Goal: Task Accomplishment & Management: Manage account settings

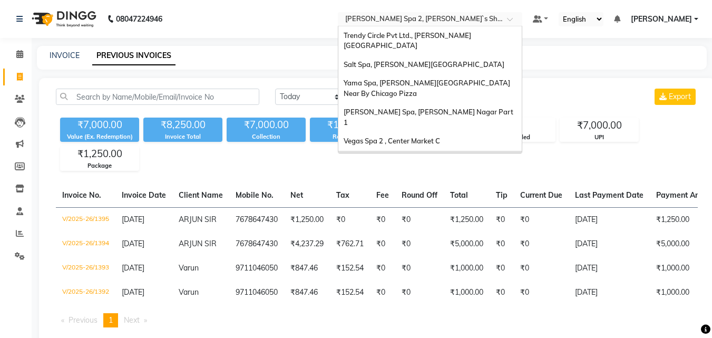
click at [429, 17] on input "text" at bounding box center [419, 20] width 153 height 11
click at [471, 55] on div "Salt Spa, [PERSON_NAME][GEOGRAPHIC_DATA]" at bounding box center [429, 64] width 183 height 19
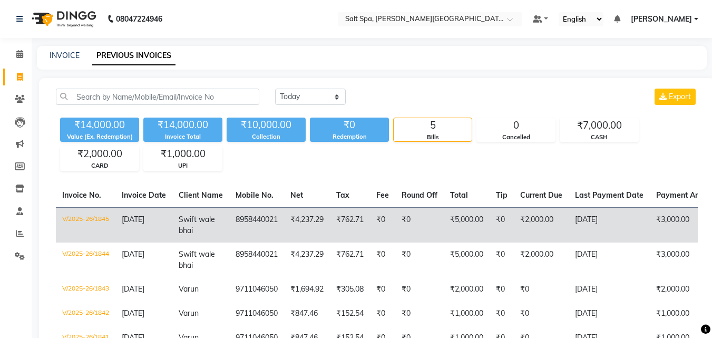
click at [650, 228] on td "[DATE]" at bounding box center [609, 224] width 81 height 35
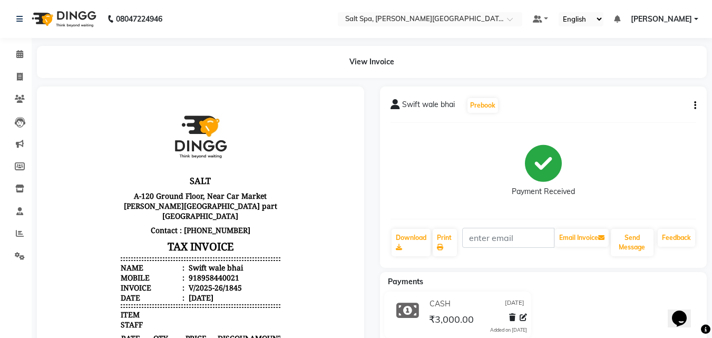
click at [694, 105] on icon "button" at bounding box center [695, 105] width 2 height 1
click at [660, 83] on div "Cancel Invoice" at bounding box center [652, 85] width 53 height 13
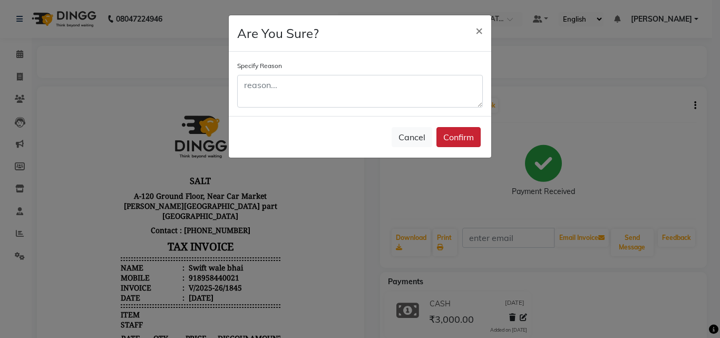
click at [461, 135] on button "Confirm" at bounding box center [459, 137] width 44 height 20
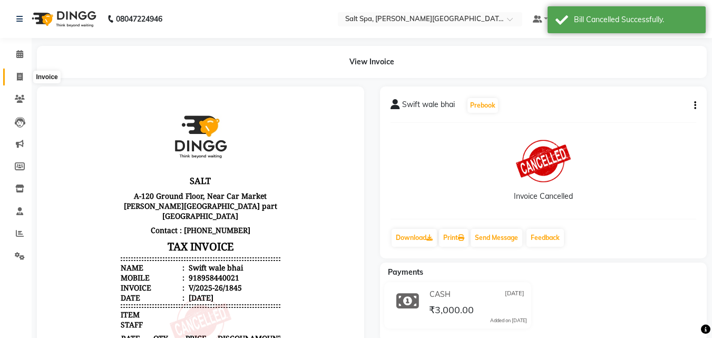
click at [21, 76] on icon at bounding box center [20, 77] width 6 height 8
select select "service"
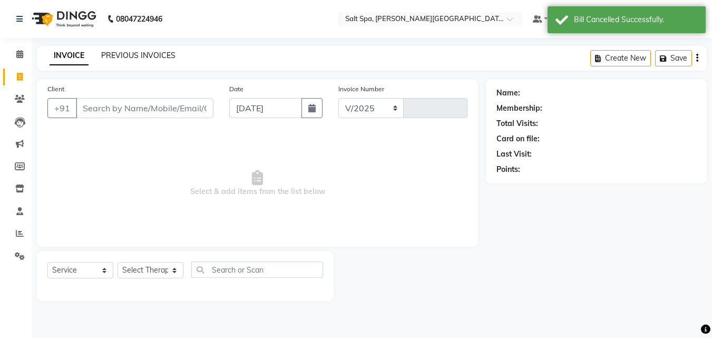
select select "7593"
type input "1846"
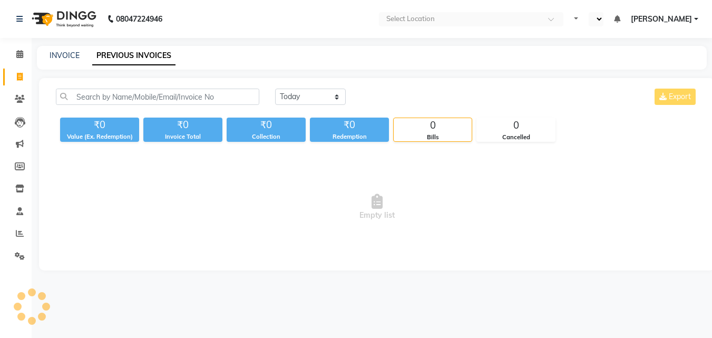
select select "en"
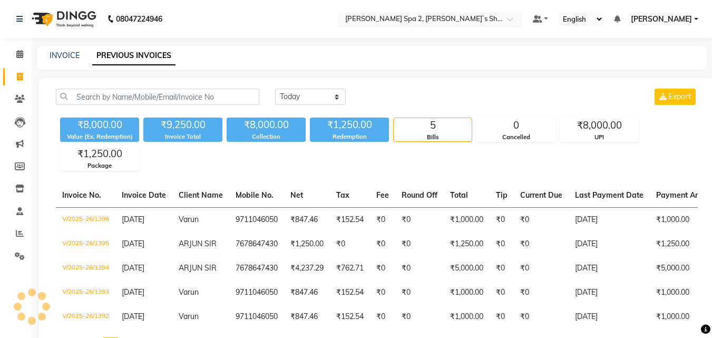
click at [398, 17] on input "text" at bounding box center [419, 20] width 153 height 11
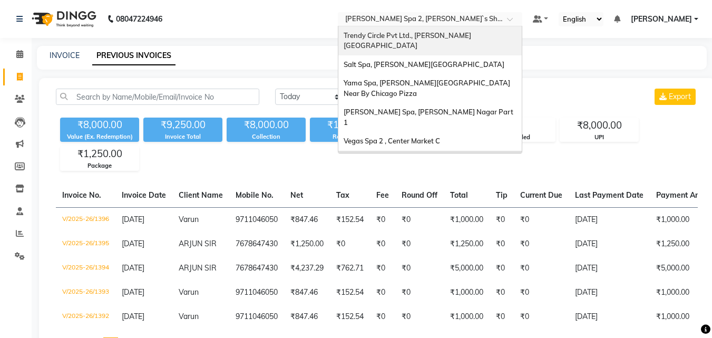
click at [473, 42] on div "Trendy Circle Pvt Ltd., [PERSON_NAME][GEOGRAPHIC_DATA]" at bounding box center [429, 40] width 183 height 29
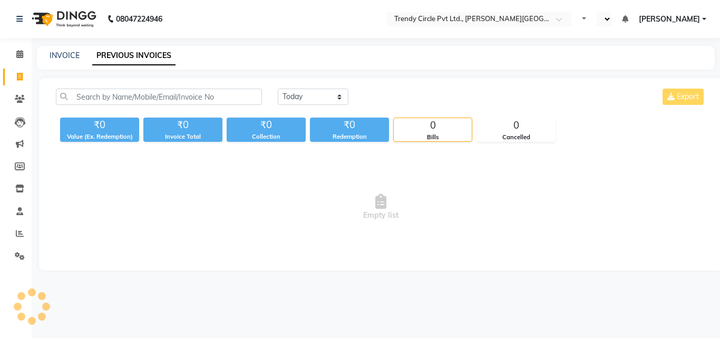
select select "en"
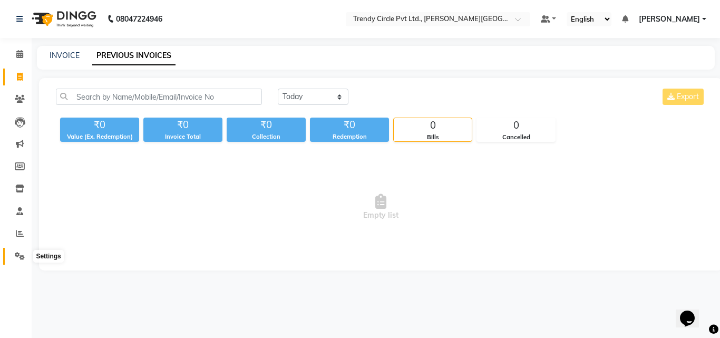
click at [18, 256] on icon at bounding box center [20, 256] width 10 height 8
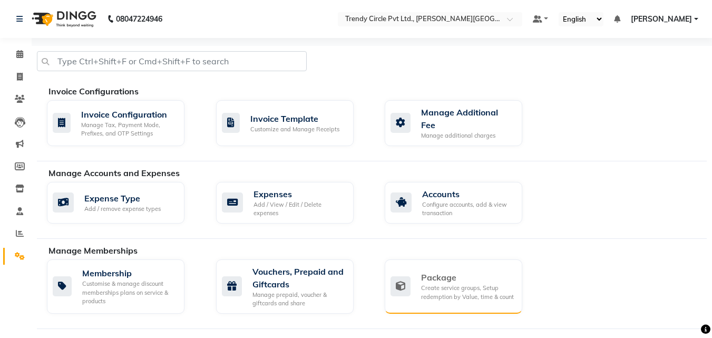
click at [446, 276] on div "Package" at bounding box center [467, 277] width 93 height 13
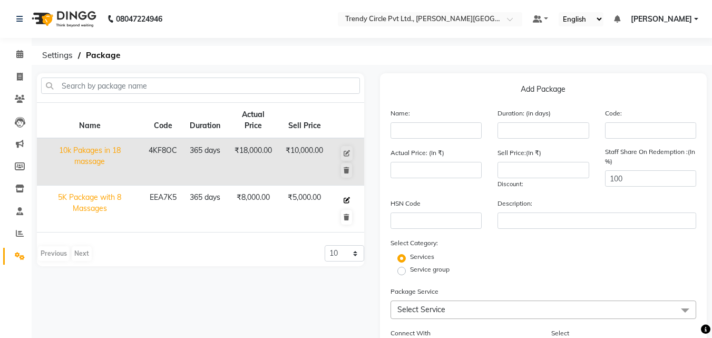
click at [347, 201] on icon at bounding box center [347, 200] width 6 height 6
type input "5K Package with 8 Massages"
type input "365"
type input "EEA7K5"
type input "8000"
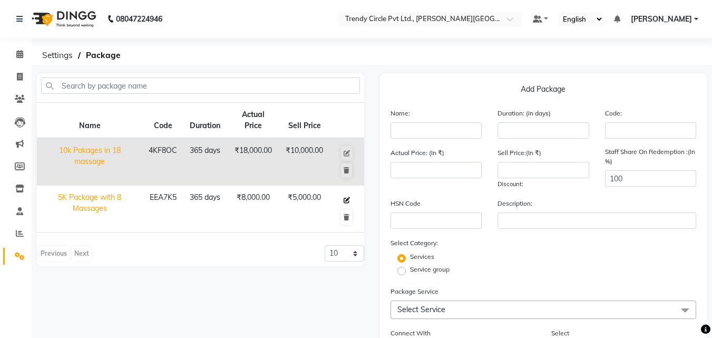
type input "5000"
checkbox input "true"
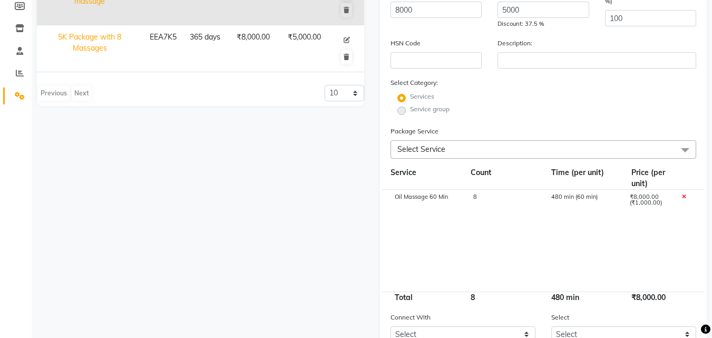
scroll to position [162, 0]
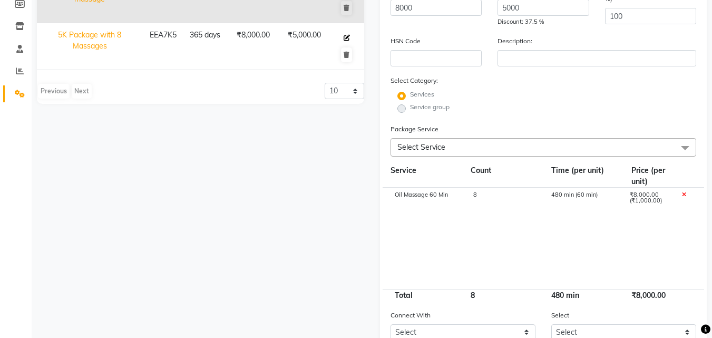
click at [350, 39] on icon at bounding box center [347, 38] width 6 height 6
click at [477, 150] on span "Select Service" at bounding box center [544, 147] width 306 height 18
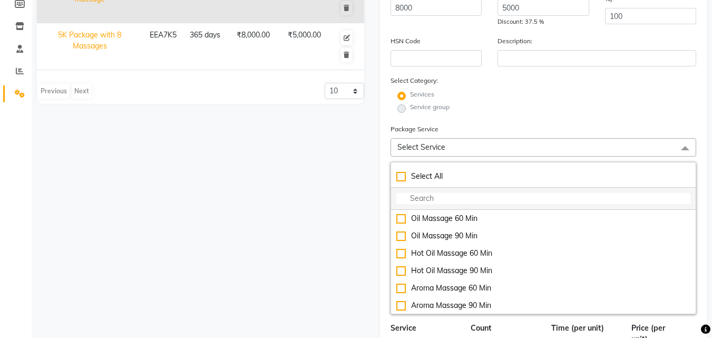
click at [450, 198] on input "multiselect-search" at bounding box center [543, 198] width 295 height 11
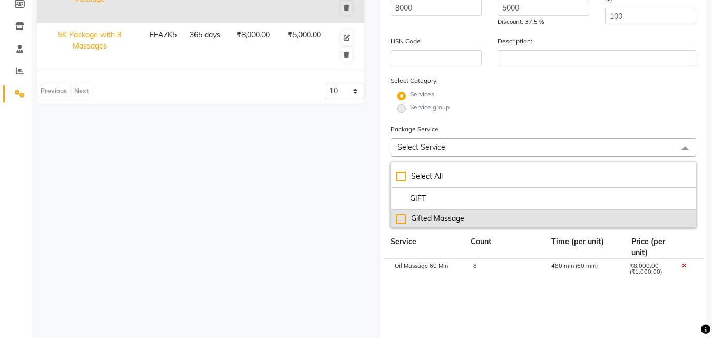
type input "GIFT"
click at [400, 221] on div "Gifted Massage" at bounding box center [543, 218] width 295 height 11
checkbox input "true"
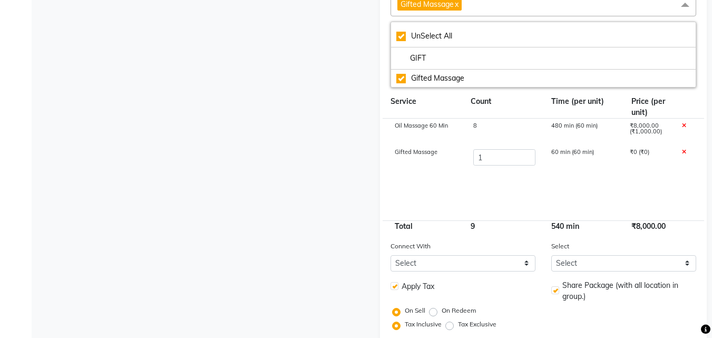
scroll to position [363, 0]
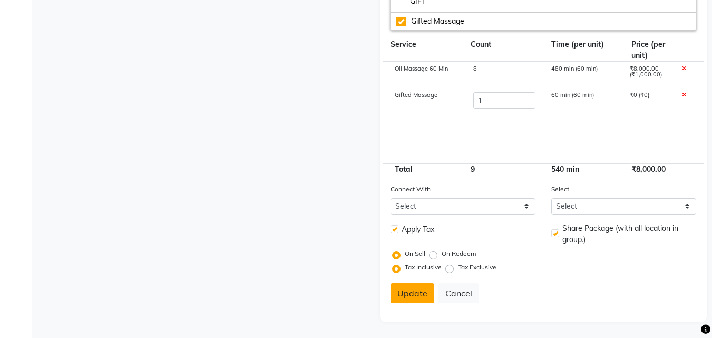
click at [409, 286] on button "Update" at bounding box center [413, 293] width 44 height 20
select select
checkbox input "false"
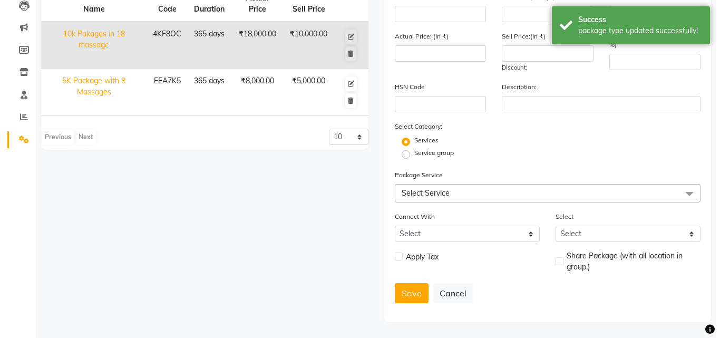
scroll to position [0, 0]
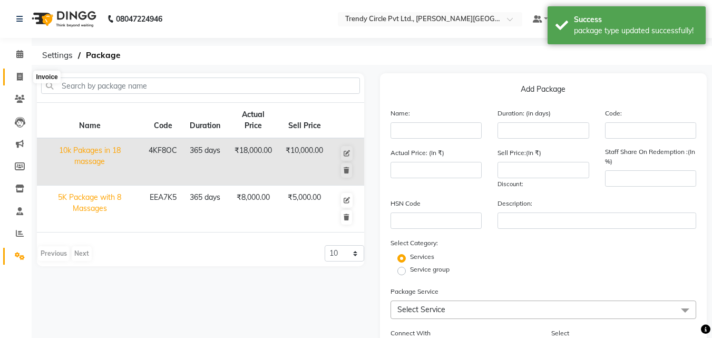
click at [15, 74] on span at bounding box center [20, 77] width 18 height 12
select select "service"
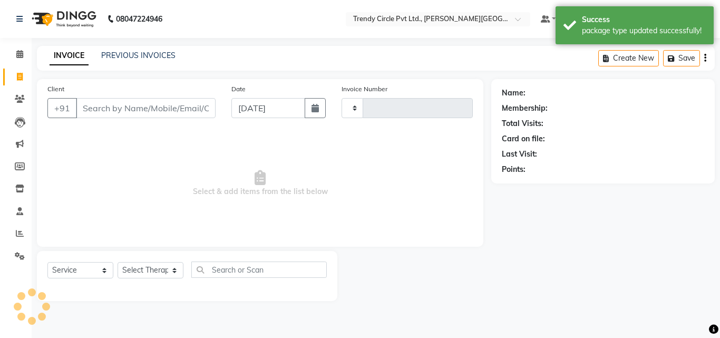
type input "0026"
select select "7584"
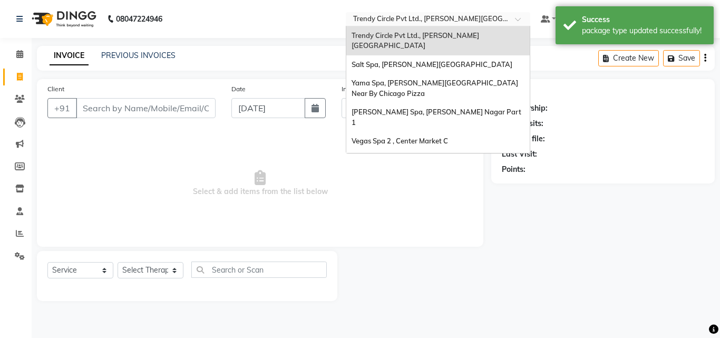
click at [442, 20] on input "text" at bounding box center [427, 20] width 153 height 11
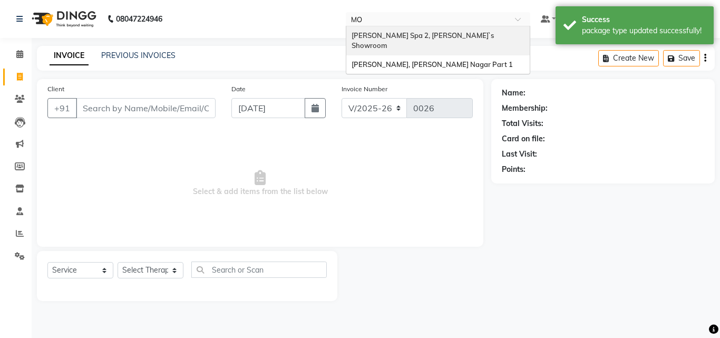
type input "MOL"
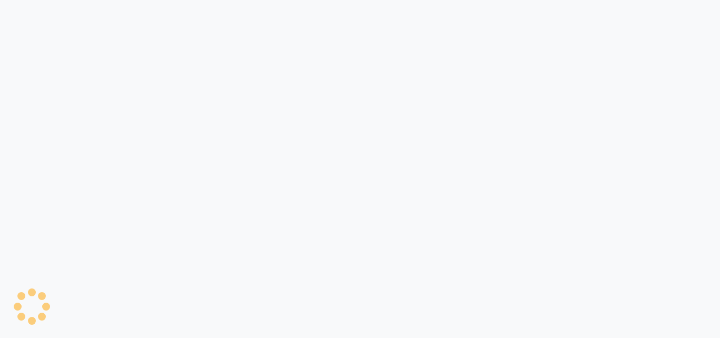
select select "7607"
select select "service"
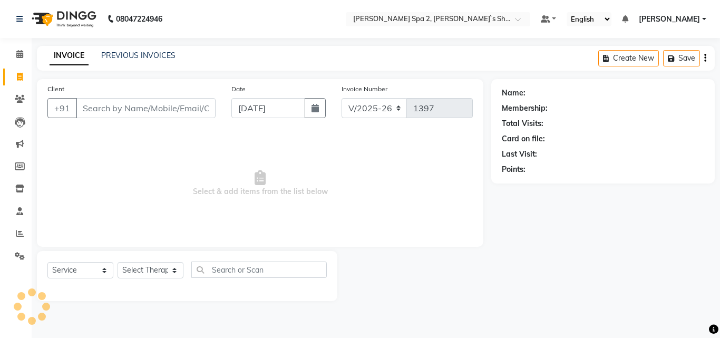
click at [139, 110] on input "Client" at bounding box center [146, 108] width 140 height 20
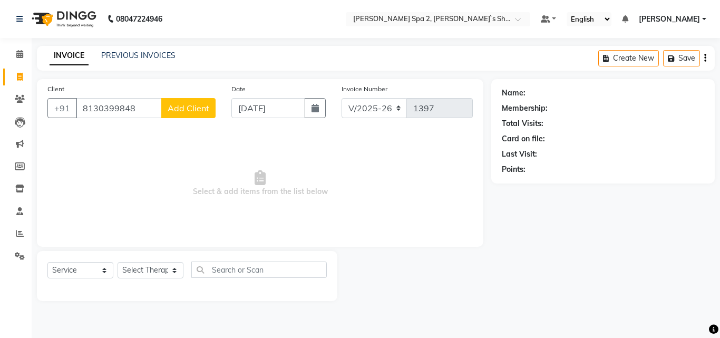
type input "8130399848"
click at [183, 106] on span "Add Client" at bounding box center [189, 108] width 42 height 11
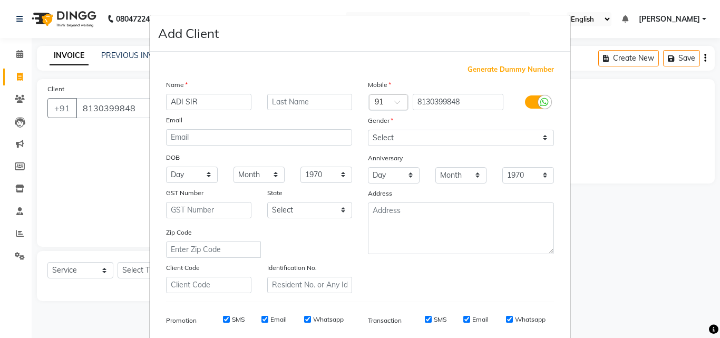
type input "ADI SIR"
click at [440, 135] on select "Select [DEMOGRAPHIC_DATA] [DEMOGRAPHIC_DATA] Other Prefer Not To Say" at bounding box center [461, 138] width 186 height 16
select select "[DEMOGRAPHIC_DATA]"
click at [368, 130] on select "Select [DEMOGRAPHIC_DATA] [DEMOGRAPHIC_DATA] Other Prefer Not To Say" at bounding box center [461, 138] width 186 height 16
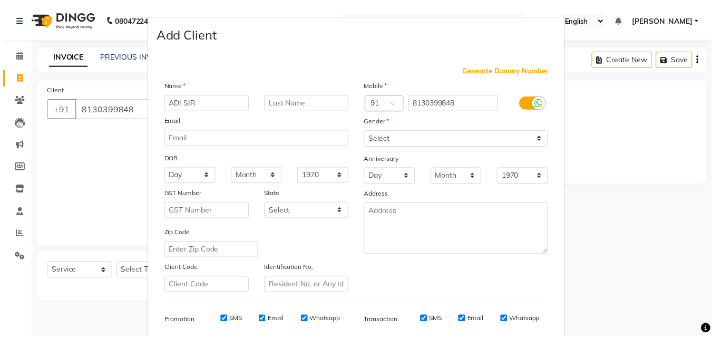
scroll to position [138, 0]
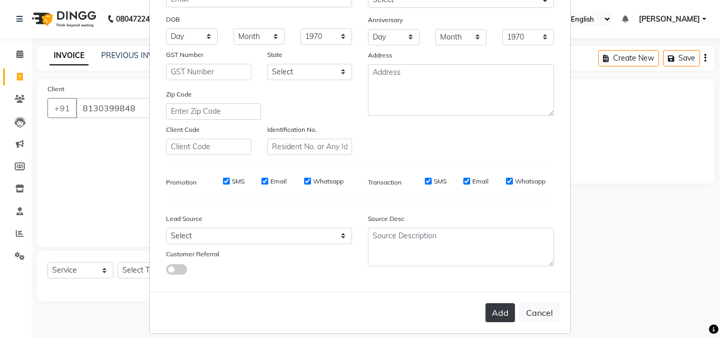
click at [498, 314] on button "Add" at bounding box center [501, 312] width 30 height 19
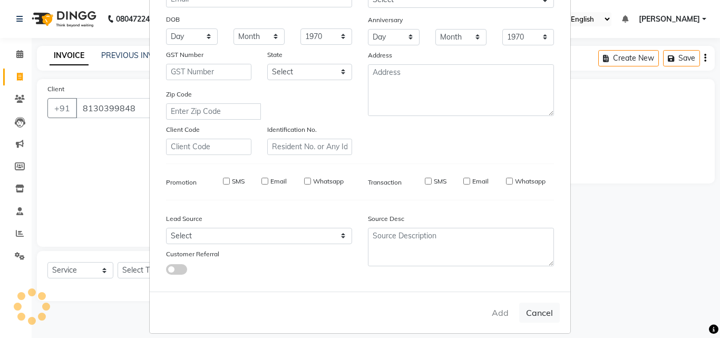
select select
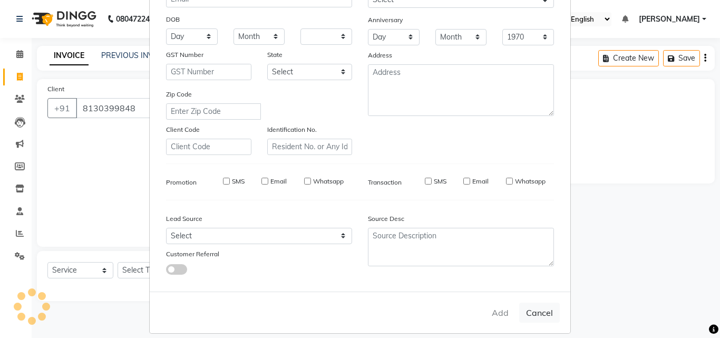
select select
checkbox input "false"
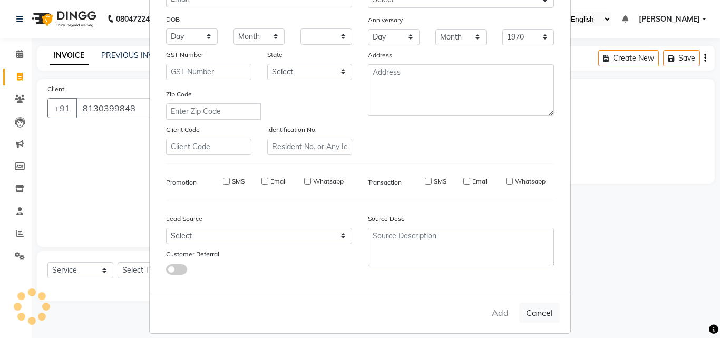
checkbox input "false"
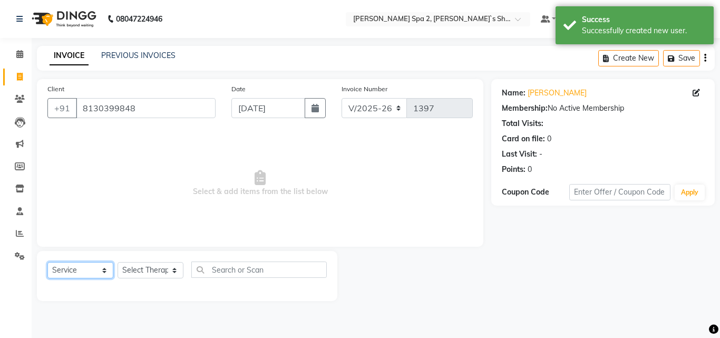
click at [62, 274] on select "Select Service Product Membership Package Voucher Prepaid Gift Card" at bounding box center [80, 270] width 66 height 16
select select "package"
click at [47, 262] on select "Select Service Product Membership Package Voucher Prepaid Gift Card" at bounding box center [80, 270] width 66 height 16
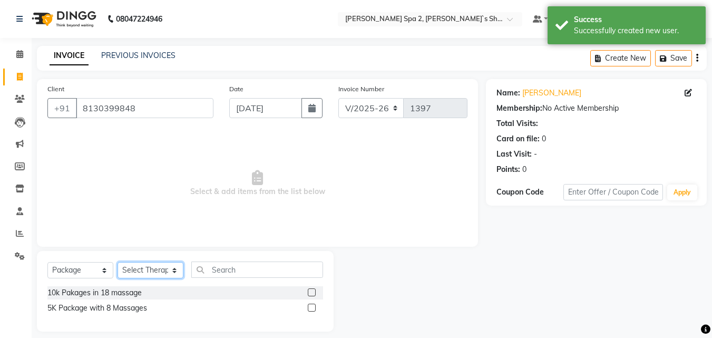
click at [152, 270] on select "Select Therapist Anshika ISHIKA Kajal KENJAL Kiran Lovely Madhu Manager Monika …" at bounding box center [151, 270] width 66 height 16
select select "67376"
click at [118, 262] on select "Select Therapist [PERSON_NAME] KENJAL [PERSON_NAME] Madhu Manager [PERSON_NAME]…" at bounding box center [151, 270] width 66 height 16
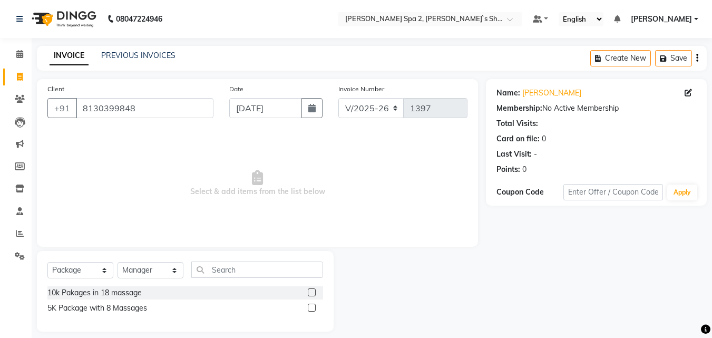
click at [306, 307] on div "5K Package with 8 Massages" at bounding box center [185, 308] width 276 height 13
click at [311, 307] on label at bounding box center [312, 308] width 8 height 8
click at [311, 307] on input "checkbox" at bounding box center [311, 308] width 7 height 7
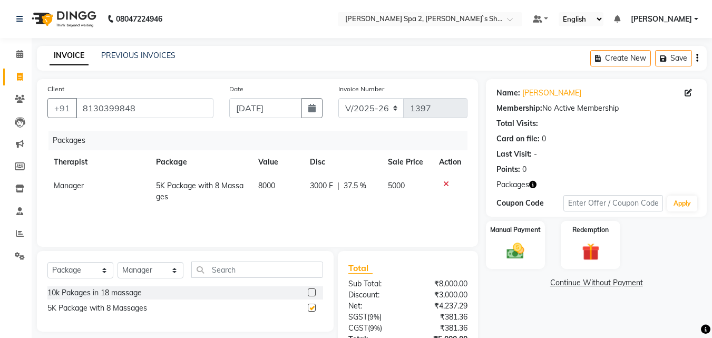
checkbox input "false"
click at [509, 251] on img at bounding box center [516, 251] width 30 height 21
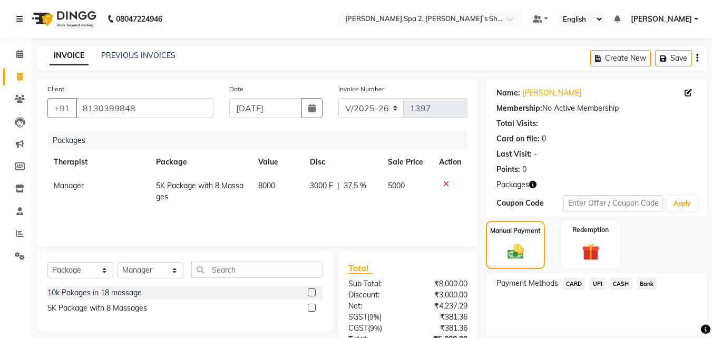
click at [594, 284] on span "UPI" at bounding box center [597, 283] width 16 height 12
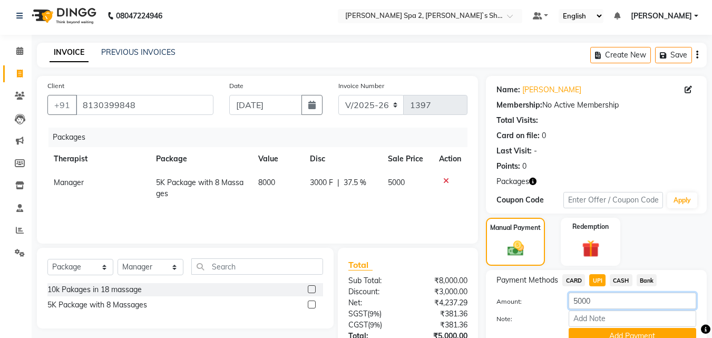
drag, startPoint x: 598, startPoint y: 302, endPoint x: 461, endPoint y: 340, distance: 142.2
click at [461, 335] on html "08047224946 Select Location × Molly Spa 2, Levi`s Showroom Default Panel My Pan…" at bounding box center [356, 166] width 712 height 338
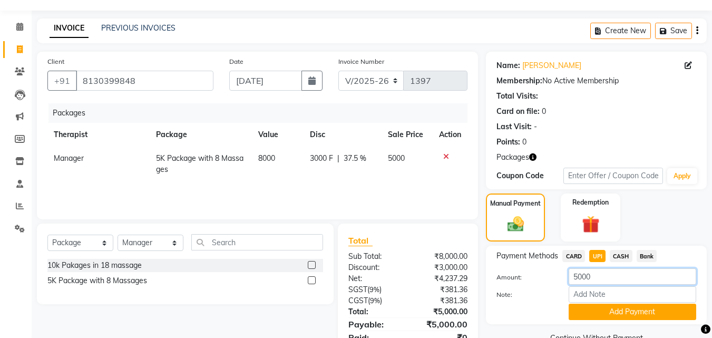
type input "7"
type input "4000"
click at [631, 312] on button "Add Payment" at bounding box center [633, 312] width 128 height 16
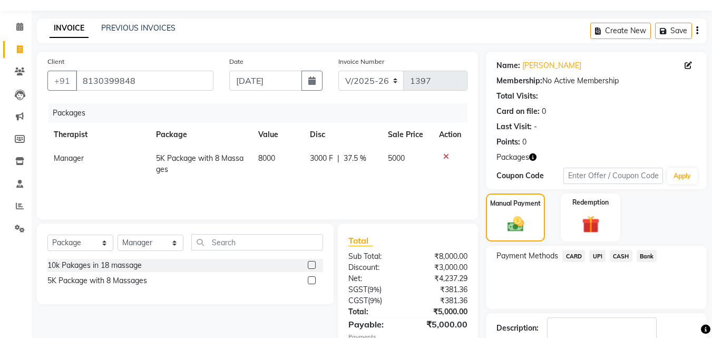
click at [624, 258] on span "CASH" at bounding box center [621, 256] width 23 height 12
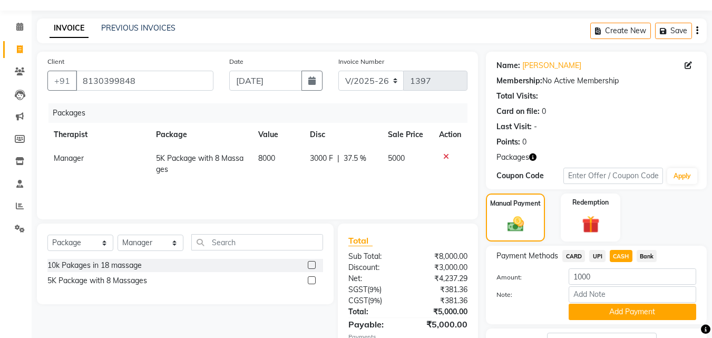
scroll to position [93, 0]
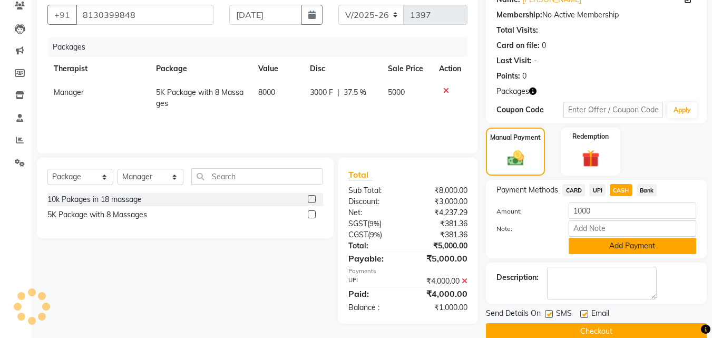
click at [615, 243] on button "Add Payment" at bounding box center [633, 246] width 128 height 16
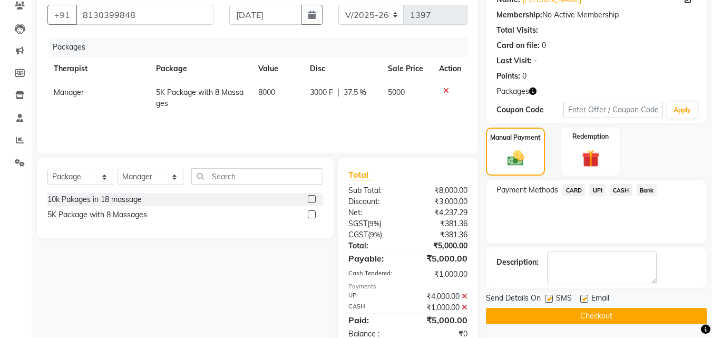
click at [624, 319] on button "Checkout" at bounding box center [596, 316] width 221 height 16
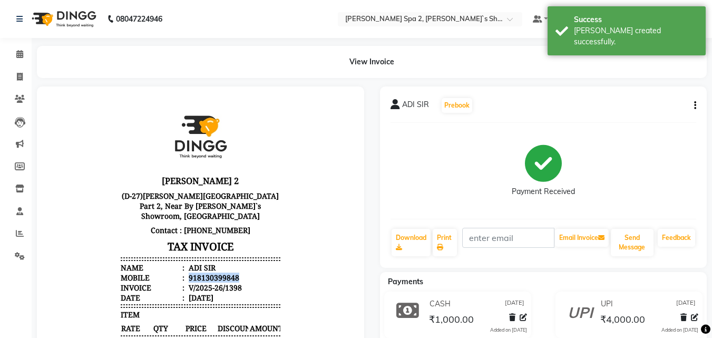
drag, startPoint x: 180, startPoint y: 276, endPoint x: 236, endPoint y: 276, distance: 55.9
click at [236, 276] on li "Mobile : 918130399848" at bounding box center [200, 278] width 159 height 10
copy div "918130399848"
click at [22, 257] on icon at bounding box center [20, 256] width 10 height 8
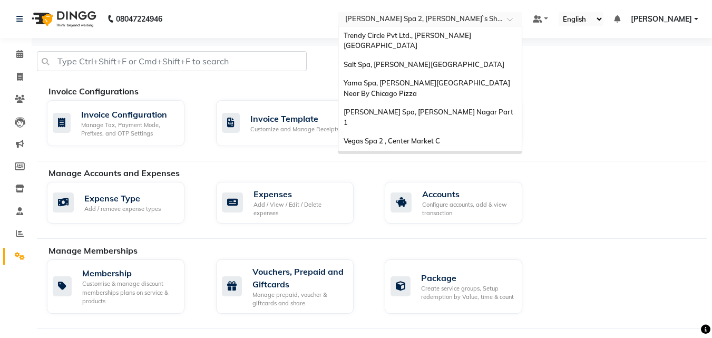
click at [496, 22] on input "text" at bounding box center [419, 20] width 153 height 11
click at [498, 40] on div "Trendy Circle Pvt Ltd., [PERSON_NAME][GEOGRAPHIC_DATA]" at bounding box center [429, 40] width 183 height 29
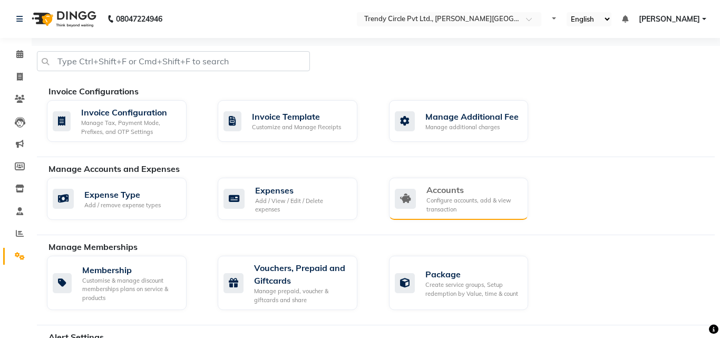
select select "en"
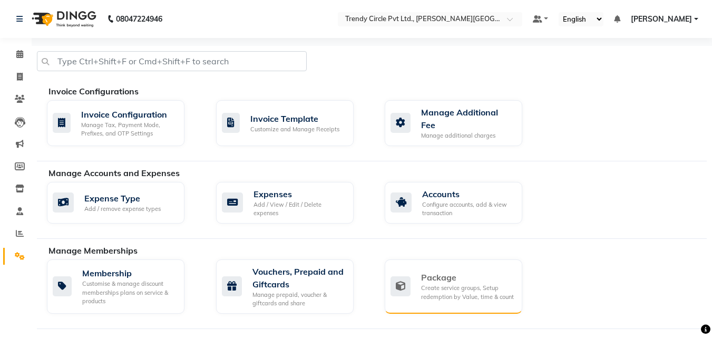
click at [433, 276] on div "Package" at bounding box center [467, 277] width 93 height 13
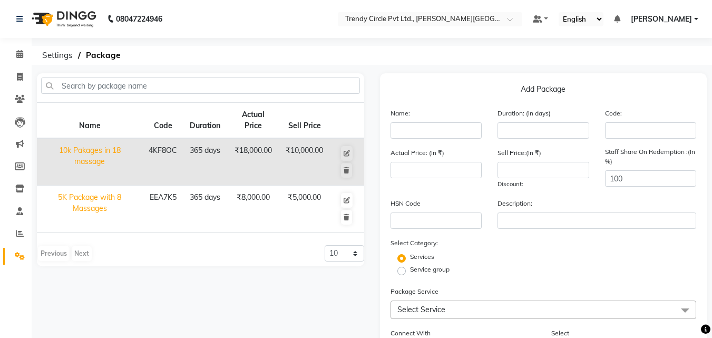
scroll to position [117, 0]
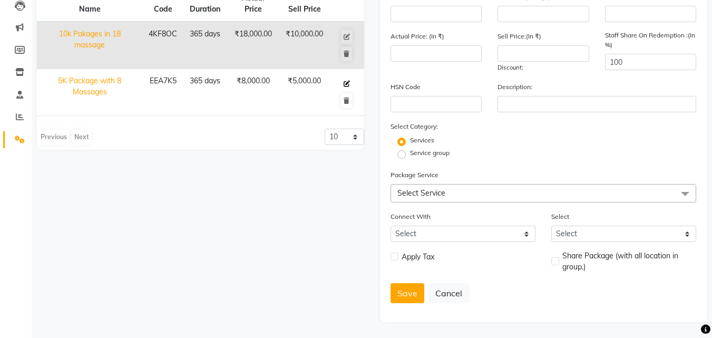
click at [348, 83] on icon at bounding box center [347, 84] width 6 height 6
type input "5K Package with 8 Massages"
type input "365"
type input "EEA7K5"
type input "8000"
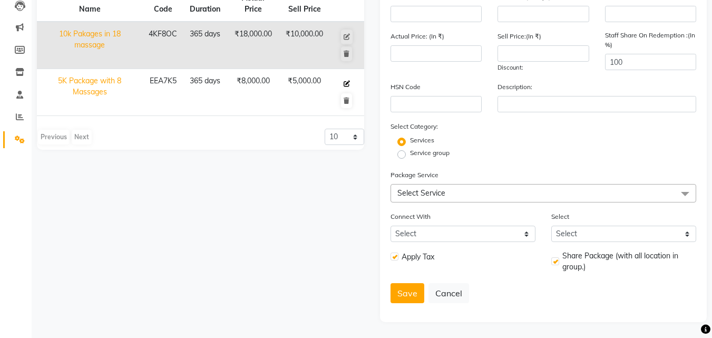
type input "5000"
checkbox input "true"
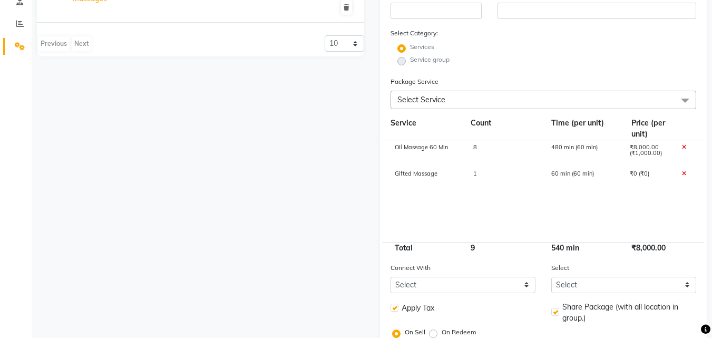
scroll to position [241, 0]
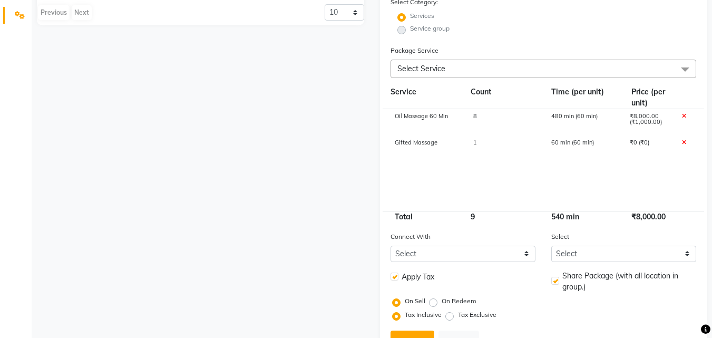
click at [685, 143] on icon at bounding box center [684, 143] width 4 height 6
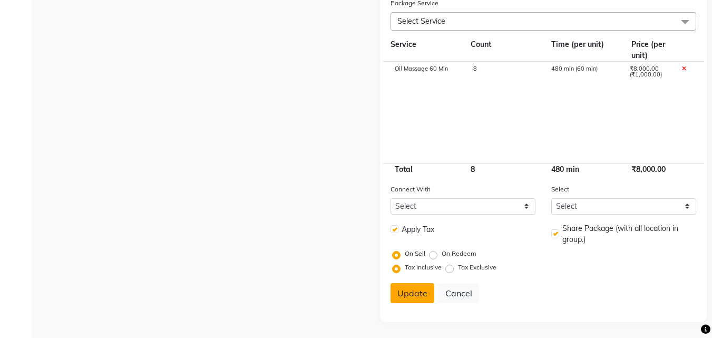
click at [424, 293] on button "Update" at bounding box center [413, 293] width 44 height 20
select select
checkbox input "false"
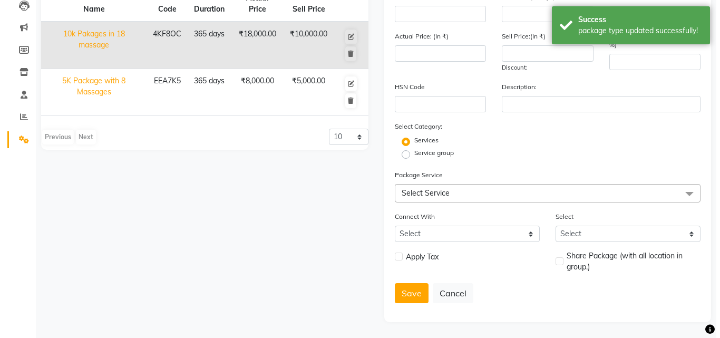
scroll to position [0, 0]
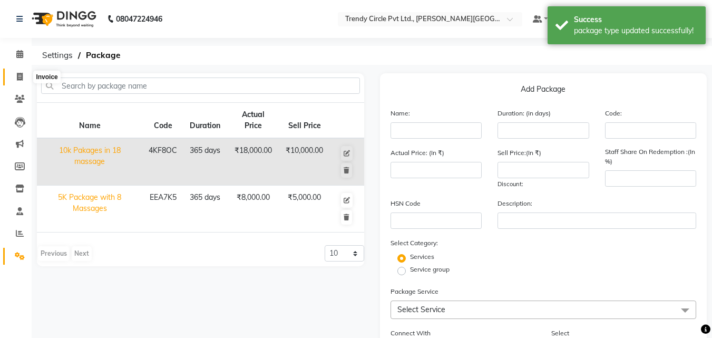
click at [18, 76] on icon at bounding box center [20, 77] width 6 height 8
select select "service"
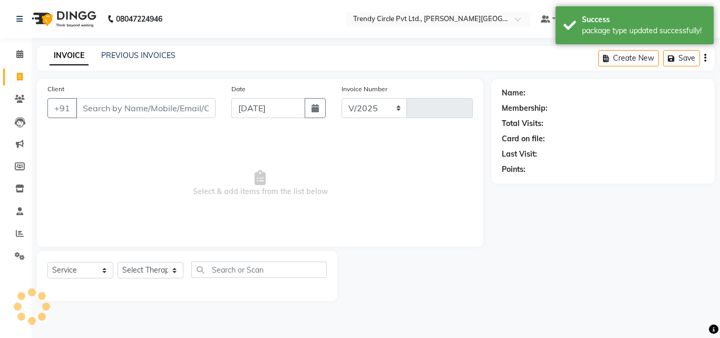
select select "7584"
type input "0026"
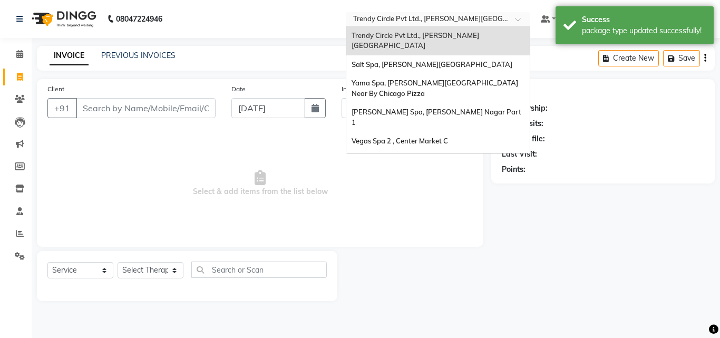
click at [430, 17] on input "text" at bounding box center [427, 20] width 153 height 11
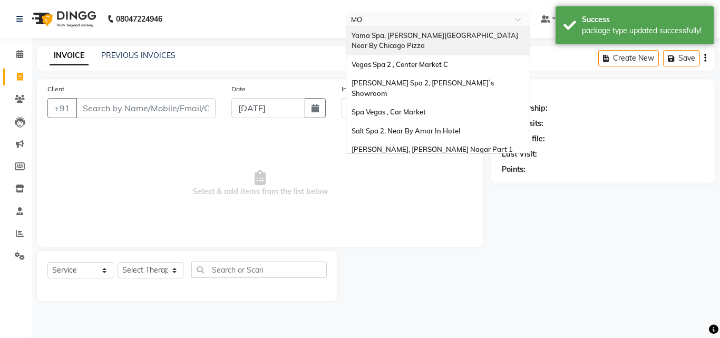
type input "MOL"
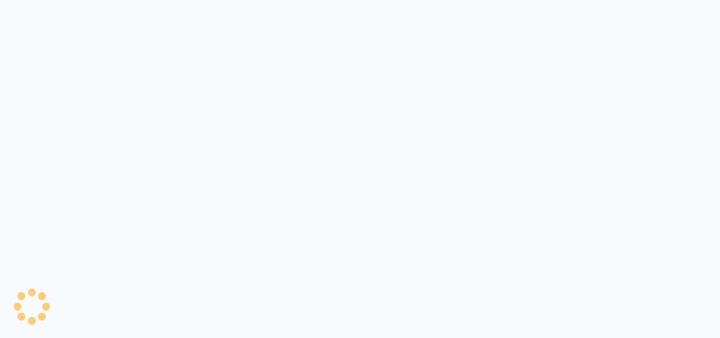
select select "service"
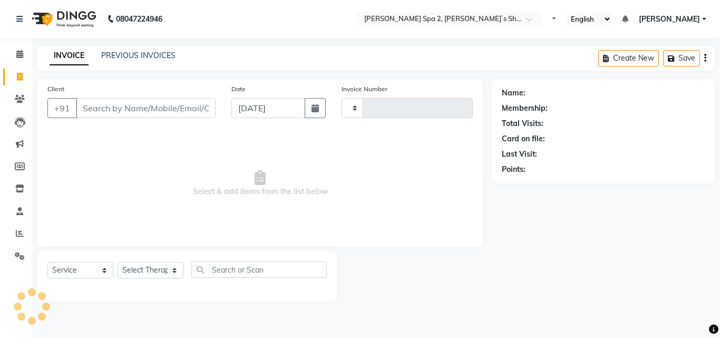
type input "1399"
select select "7607"
click at [136, 107] on input "Client" at bounding box center [146, 108] width 140 height 20
type input "918130399848"
click at [136, 107] on input "918130399848" at bounding box center [146, 108] width 140 height 20
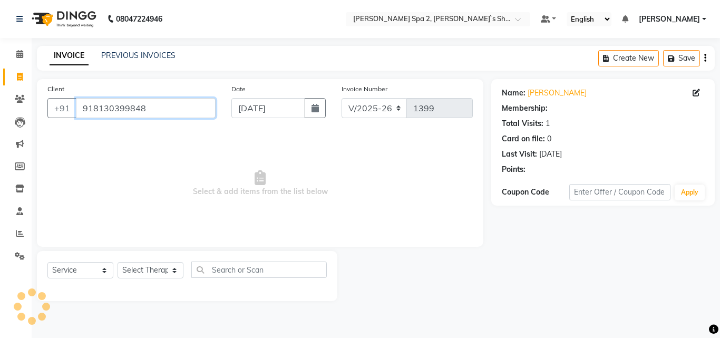
click at [135, 109] on input "918130399848" at bounding box center [146, 108] width 140 height 20
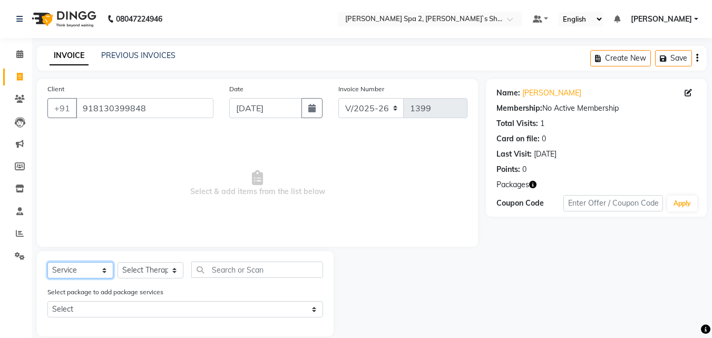
click at [74, 269] on select "Select Service Product Membership Package Voucher Prepaid Gift Card" at bounding box center [80, 270] width 66 height 16
click at [47, 262] on select "Select Service Product Membership Package Voucher Prepaid Gift Card" at bounding box center [80, 270] width 66 height 16
click at [170, 270] on select "Select Therapist Anshika ISHIKA Kajal KENJAL Kiran Lovely Madhu Manager Monika …" at bounding box center [151, 270] width 66 height 16
select select "67376"
click at [118, 262] on select "Select Therapist Anshika ISHIKA Kajal KENJAL Kiran Lovely Madhu Manager Monika …" at bounding box center [151, 270] width 66 height 16
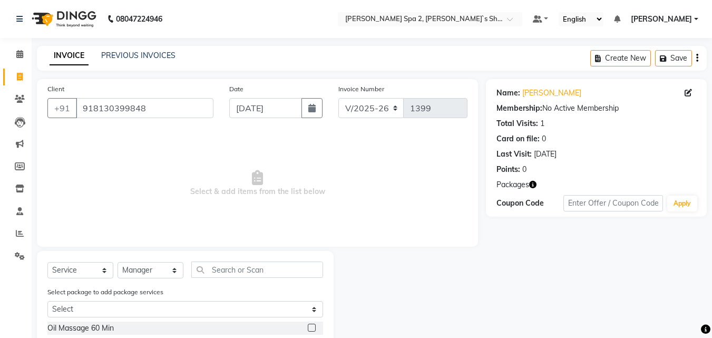
click at [308, 325] on label at bounding box center [312, 328] width 8 height 8
click at [308, 325] on input "checkbox" at bounding box center [311, 328] width 7 height 7
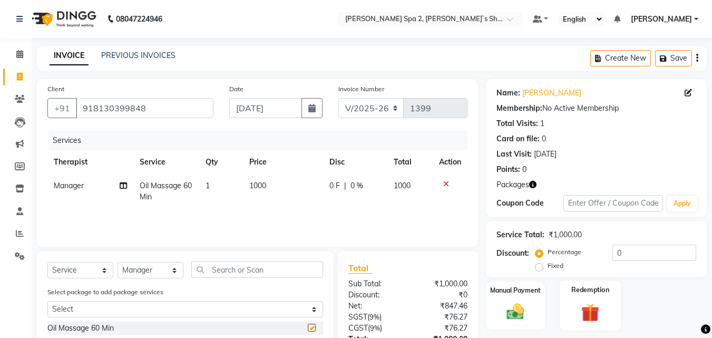
checkbox input "false"
click at [596, 306] on img at bounding box center [591, 312] width 30 height 23
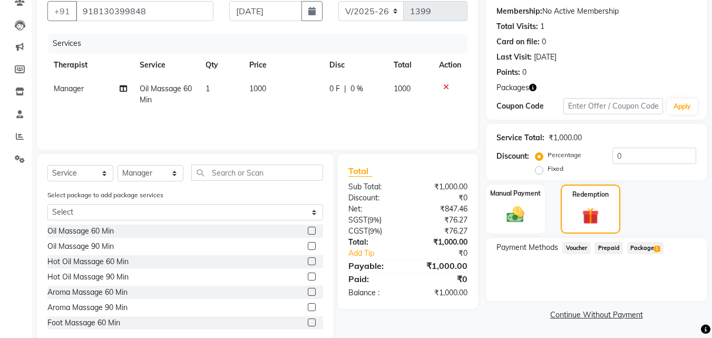
scroll to position [120, 0]
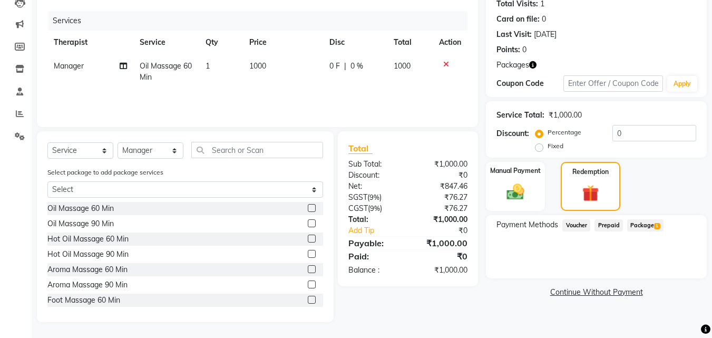
click at [646, 225] on span "Package 1" at bounding box center [645, 225] width 36 height 12
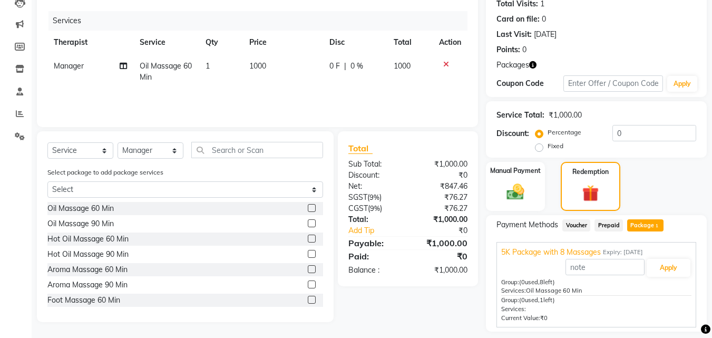
scroll to position [151, 0]
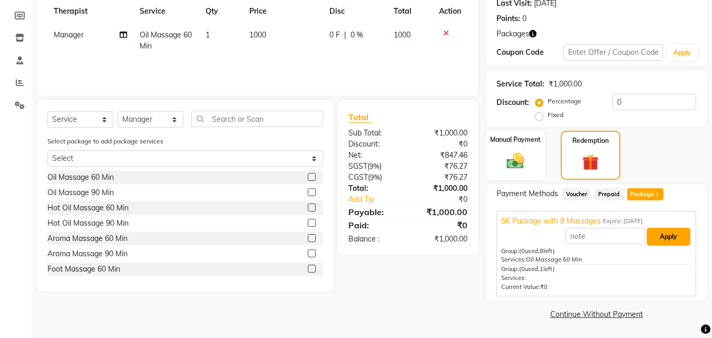
click at [671, 234] on button "Apply" at bounding box center [669, 237] width 44 height 18
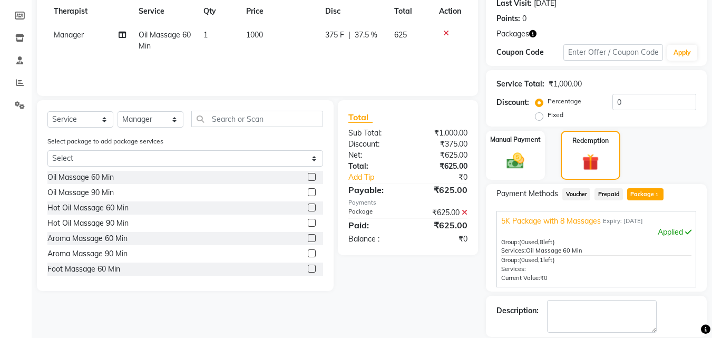
scroll to position [201, 0]
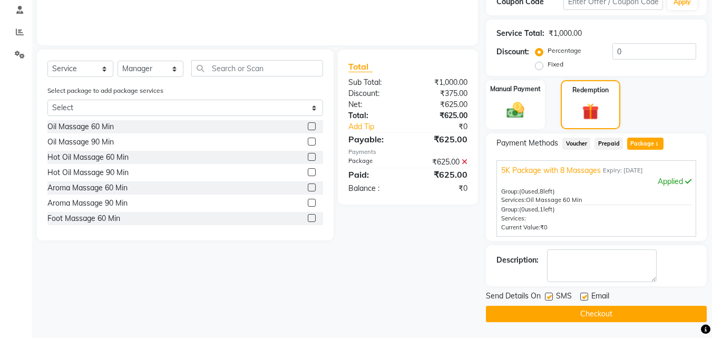
click at [605, 317] on button "Checkout" at bounding box center [596, 314] width 221 height 16
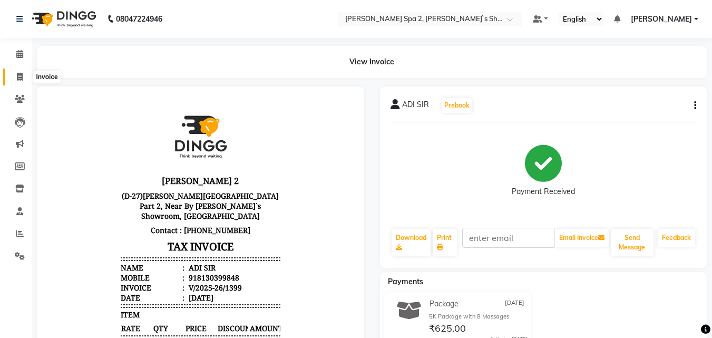
click at [23, 75] on span at bounding box center [20, 77] width 18 height 12
select select "service"
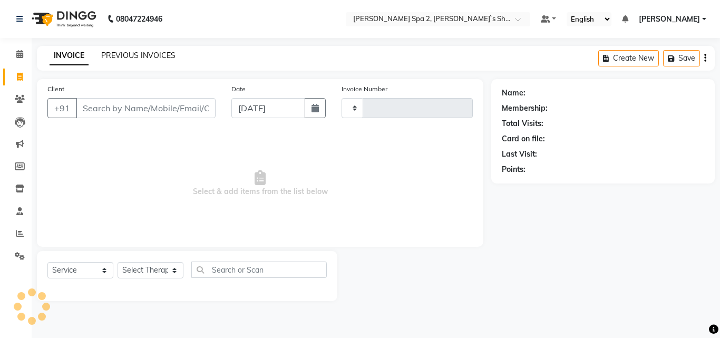
type input "1400"
select select "7607"
click at [157, 54] on link "PREVIOUS INVOICES" at bounding box center [138, 55] width 74 height 9
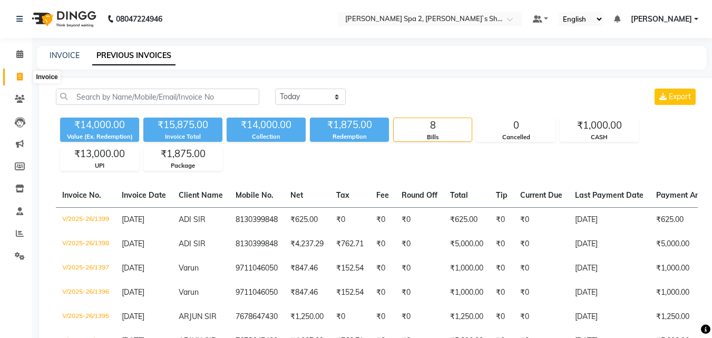
click at [18, 73] on icon at bounding box center [20, 77] width 6 height 8
select select "service"
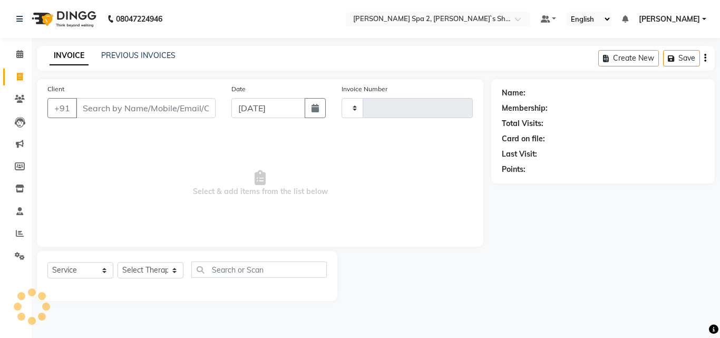
type input "1402"
select select "7607"
click at [107, 54] on link "PREVIOUS INVOICES" at bounding box center [138, 55] width 74 height 9
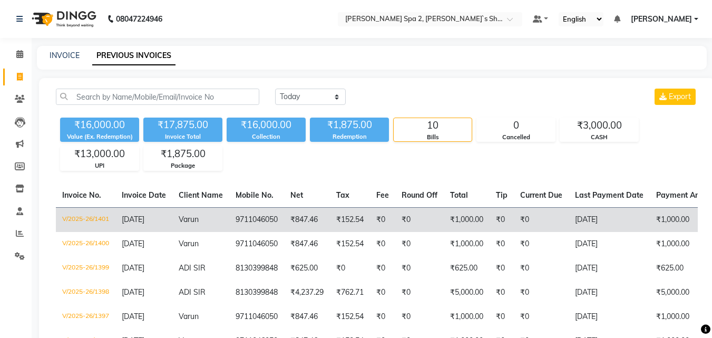
click at [502, 228] on td "₹0" at bounding box center [502, 219] width 24 height 25
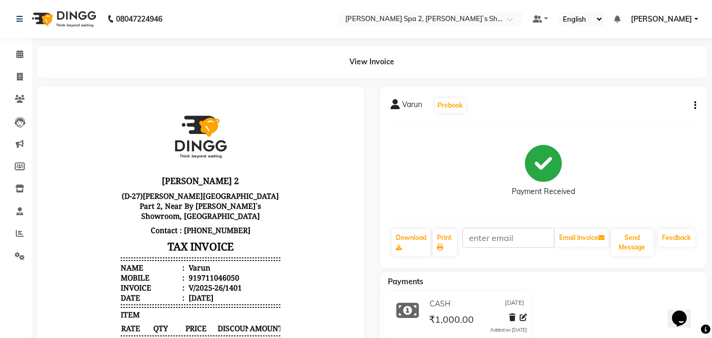
click at [695, 105] on icon "button" at bounding box center [695, 105] width 2 height 1
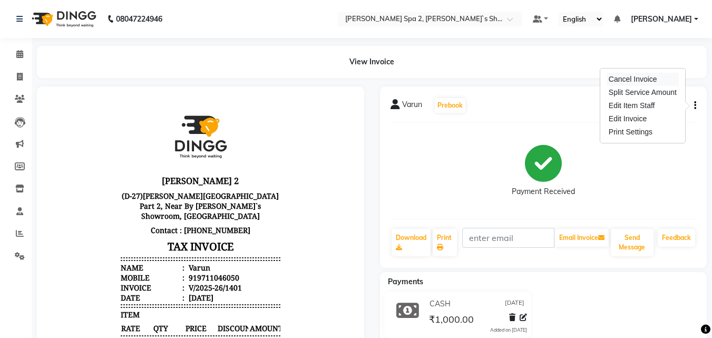
click at [617, 81] on div "Cancel Invoice" at bounding box center [643, 79] width 72 height 13
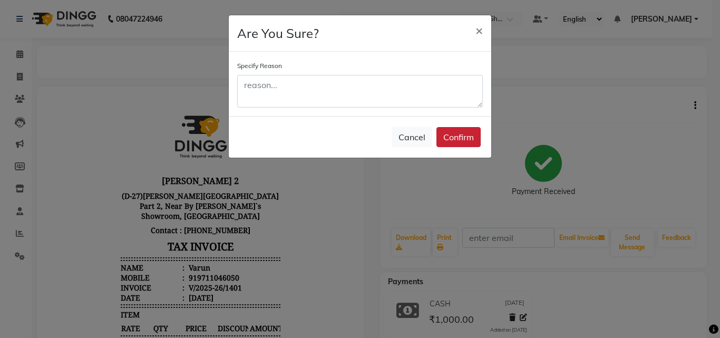
click at [464, 140] on button "Confirm" at bounding box center [459, 137] width 44 height 20
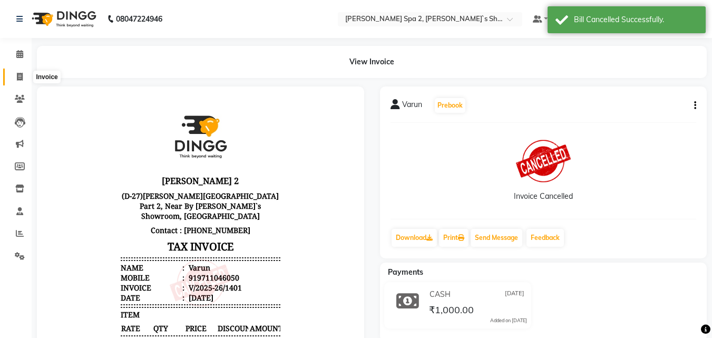
click at [18, 78] on icon at bounding box center [20, 77] width 6 height 8
select select "service"
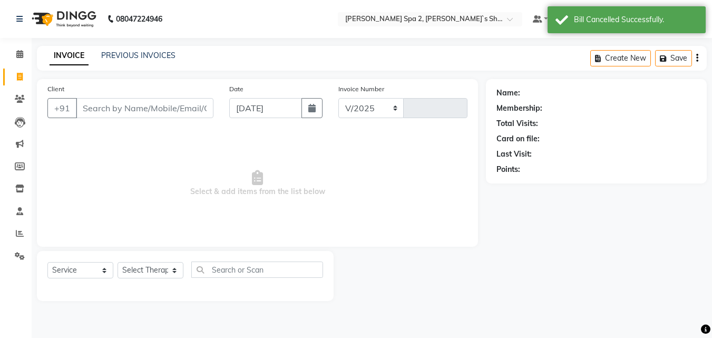
select select "7607"
type input "1402"
